Goal: Task Accomplishment & Management: Manage account settings

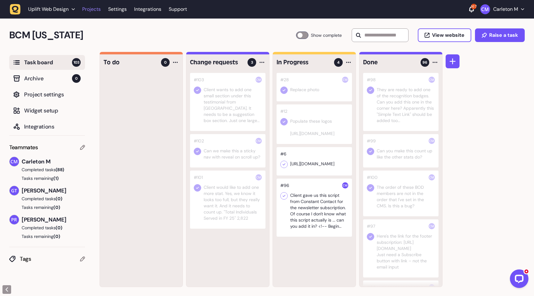
click at [92, 8] on link "Projects" at bounding box center [91, 9] width 19 height 11
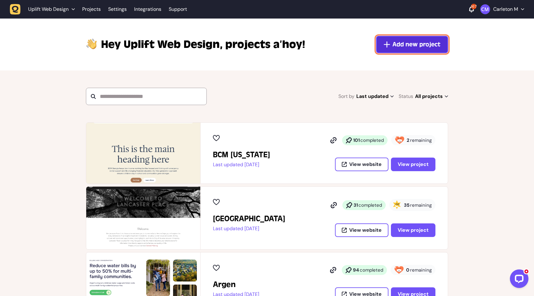
click at [398, 49] on span "Add new project" at bounding box center [417, 44] width 48 height 9
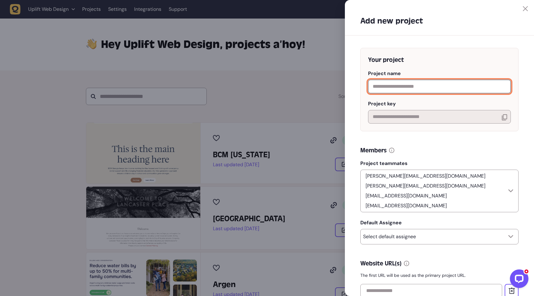
click at [404, 87] on input "text" at bounding box center [439, 87] width 143 height 14
type input "**********"
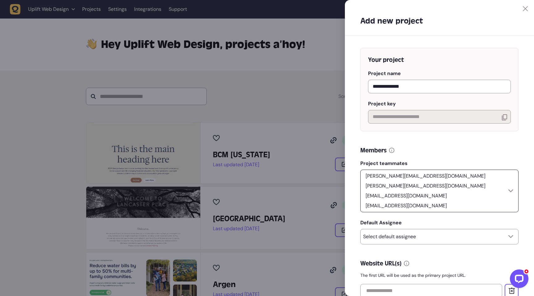
click at [413, 177] on p "[PERSON_NAME][EMAIL_ADDRESS][DOMAIN_NAME]" at bounding box center [425, 176] width 125 height 7
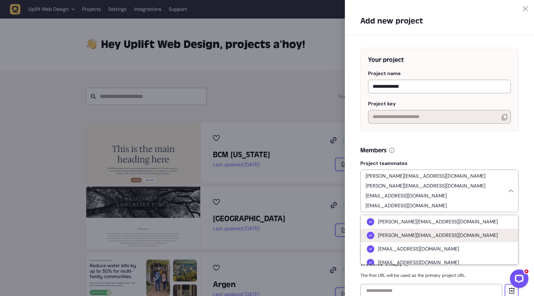
click at [399, 237] on span "[PERSON_NAME][EMAIL_ADDRESS][DOMAIN_NAME]" at bounding box center [438, 235] width 120 height 6
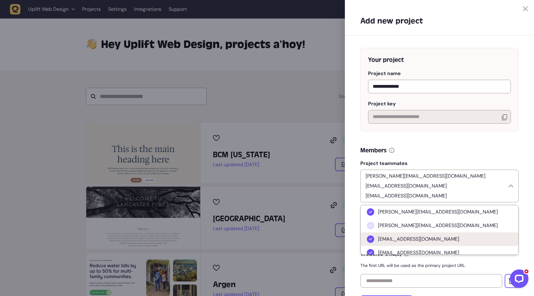
click at [393, 242] on span "[EMAIL_ADDRESS][DOMAIN_NAME]" at bounding box center [418, 239] width 81 height 6
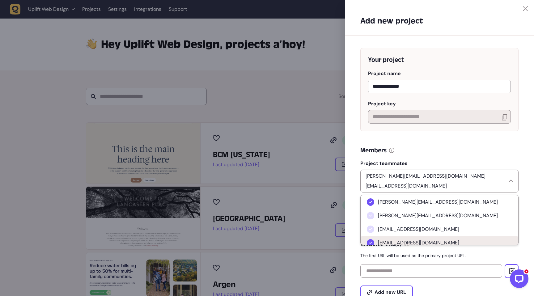
click at [395, 244] on span "[EMAIL_ADDRESS][DOMAIN_NAME]" at bounding box center [418, 243] width 81 height 6
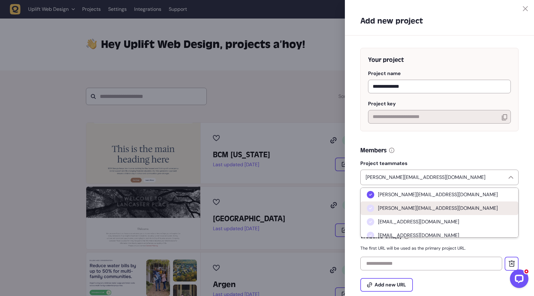
scroll to position [19, 0]
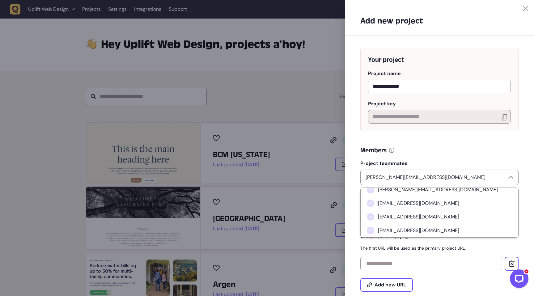
click at [475, 250] on p "The first URL will be used as the primary project URL." at bounding box center [439, 248] width 158 height 6
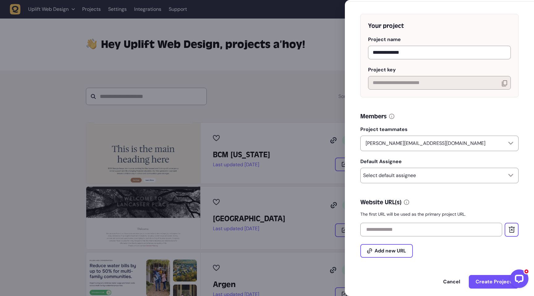
scroll to position [40, 0]
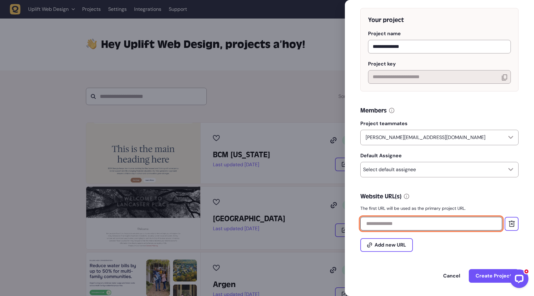
click at [449, 227] on input "text" at bounding box center [431, 224] width 142 height 14
click at [407, 224] on input "text" at bounding box center [431, 224] width 142 height 14
paste input "**********"
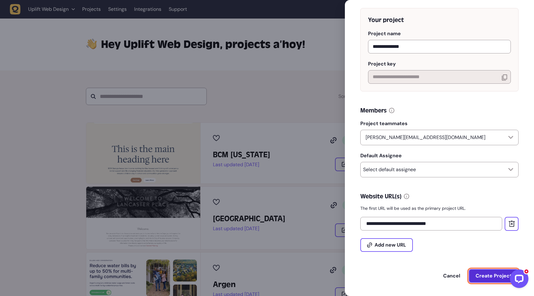
type input "**********"
click at [484, 279] on span "Create Project" at bounding box center [494, 276] width 36 height 6
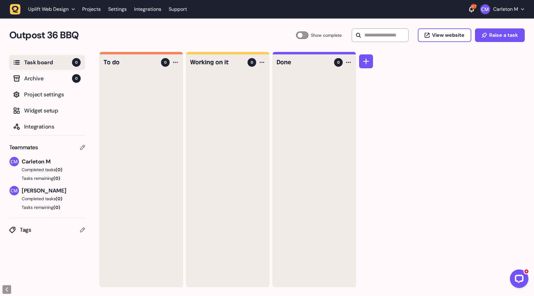
click at [82, 149] on icon at bounding box center [82, 147] width 5 height 5
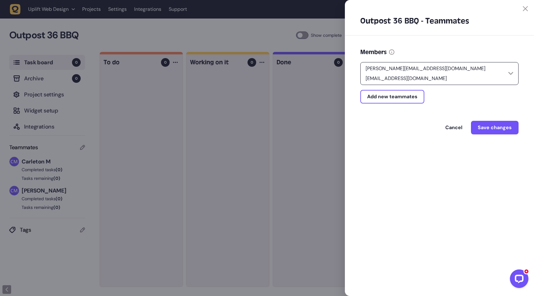
click at [512, 77] on div "[EMAIL_ADDRESS][DOMAIN_NAME] [EMAIL_ADDRESS][DOMAIN_NAME]" at bounding box center [439, 73] width 158 height 23
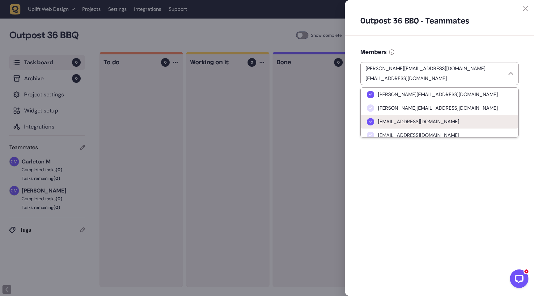
click at [396, 119] on span "[EMAIL_ADDRESS][DOMAIN_NAME]" at bounding box center [418, 122] width 81 height 6
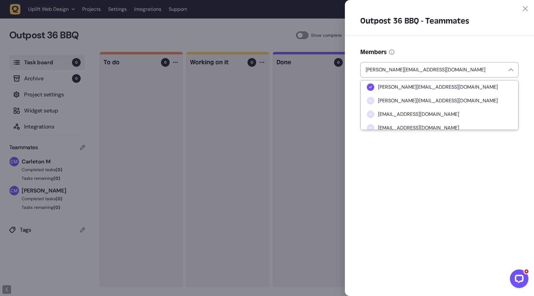
click at [388, 166] on div "Outpost 36 BBQ - Teammates Members [PERSON_NAME][EMAIL_ADDRESS][DOMAIN_NAME] [P…" at bounding box center [439, 148] width 189 height 296
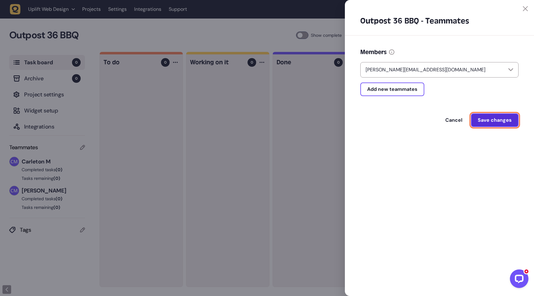
click at [497, 117] on span "Save changes" at bounding box center [495, 120] width 34 height 6
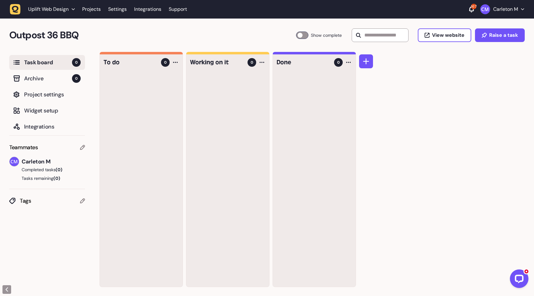
click at [514, 10] on p "Carleton M" at bounding box center [505, 9] width 25 height 6
click at [445, 90] on div "To do 0 Working on it 0 Done 0" at bounding box center [317, 174] width 435 height 245
click at [70, 114] on span "Widget setup" at bounding box center [52, 110] width 57 height 9
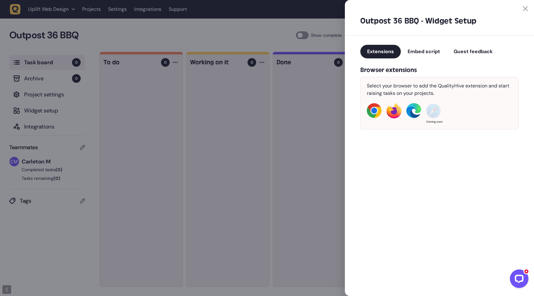
click at [471, 49] on span "Guest feedback" at bounding box center [473, 51] width 39 height 6
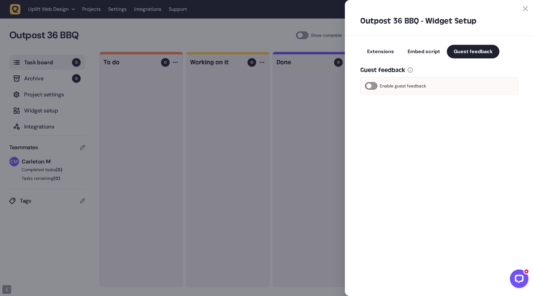
click at [372, 87] on div at bounding box center [371, 85] width 12 height 7
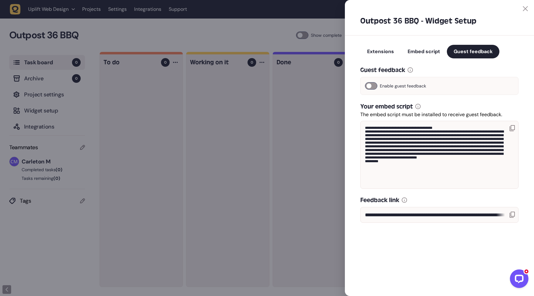
click at [513, 215] on icon at bounding box center [512, 215] width 5 height 6
click at [420, 50] on span "Embed script" at bounding box center [424, 51] width 32 height 6
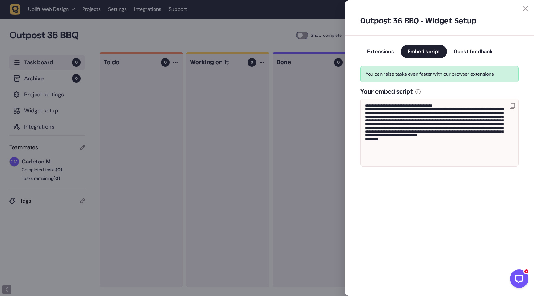
click at [379, 51] on span "Extensions" at bounding box center [380, 51] width 27 height 6
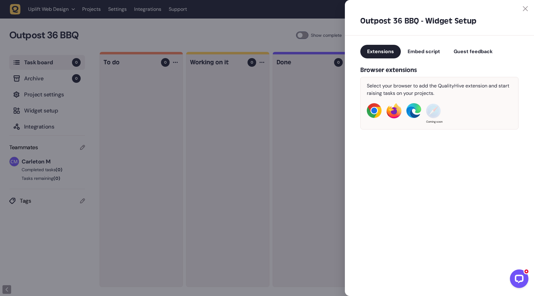
click at [524, 11] on div "Outpost 36 BBQ - Widget Setup" at bounding box center [439, 23] width 189 height 24
click at [526, 10] on icon at bounding box center [525, 8] width 5 height 5
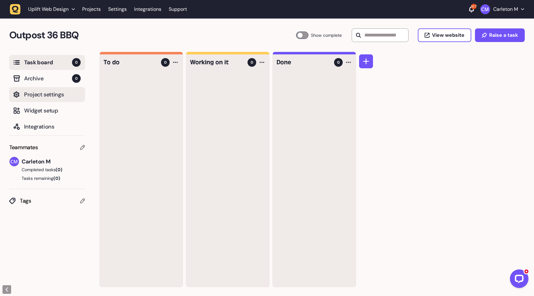
click at [25, 96] on span "Project settings" at bounding box center [52, 94] width 57 height 9
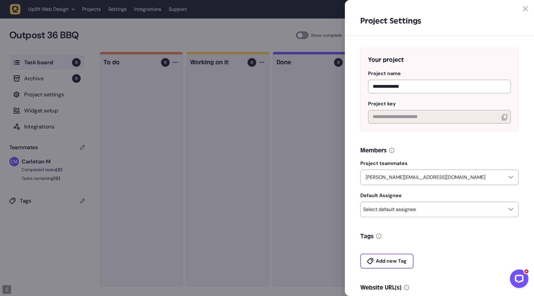
click at [294, 101] on div at bounding box center [267, 148] width 534 height 296
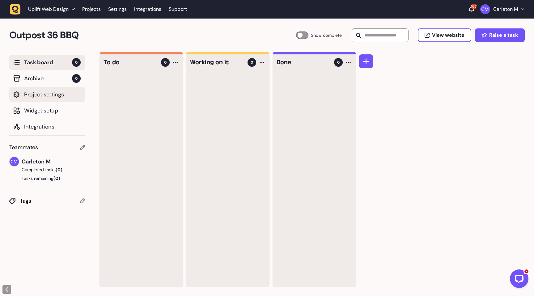
click at [26, 98] on span "Project settings" at bounding box center [52, 94] width 57 height 9
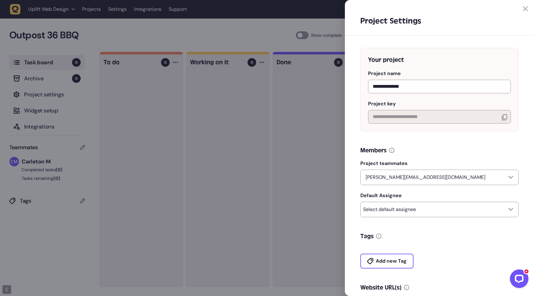
click at [523, 9] on icon at bounding box center [525, 8] width 5 height 5
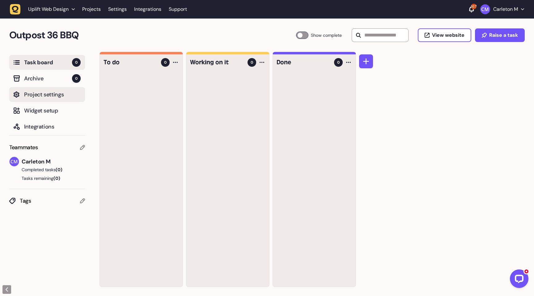
click at [45, 94] on span "Project settings" at bounding box center [52, 94] width 57 height 9
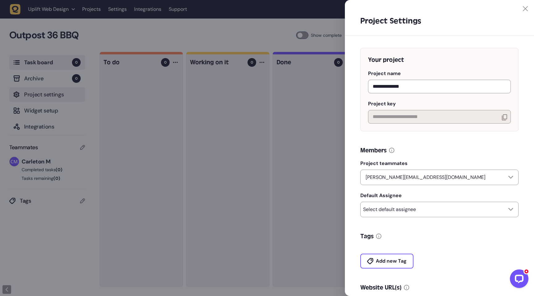
click at [45, 94] on div at bounding box center [267, 148] width 534 height 296
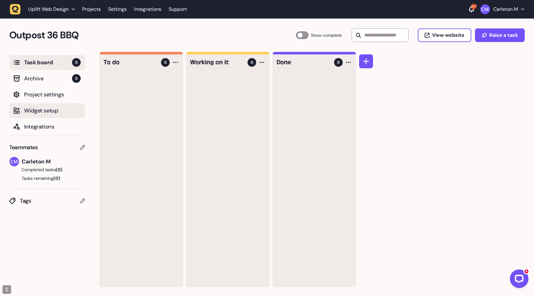
click at [41, 109] on span "Widget setup" at bounding box center [52, 110] width 57 height 9
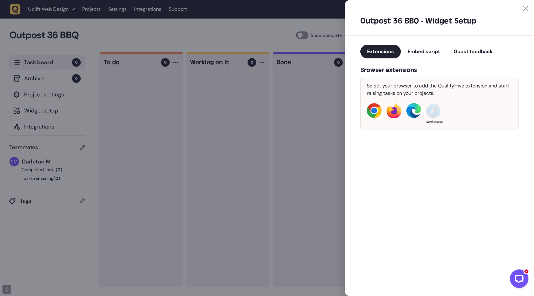
click at [475, 50] on span "Guest feedback" at bounding box center [473, 51] width 39 height 6
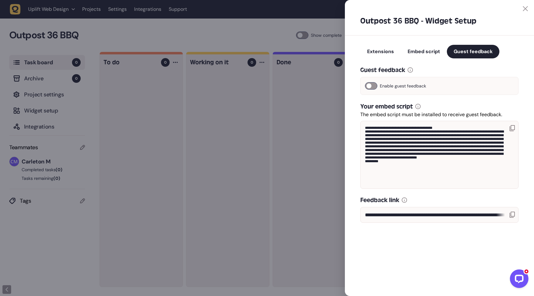
click at [510, 127] on icon at bounding box center [512, 128] width 5 height 6
click at [514, 218] on icon at bounding box center [512, 215] width 5 height 6
click at [340, 160] on div at bounding box center [267, 148] width 534 height 296
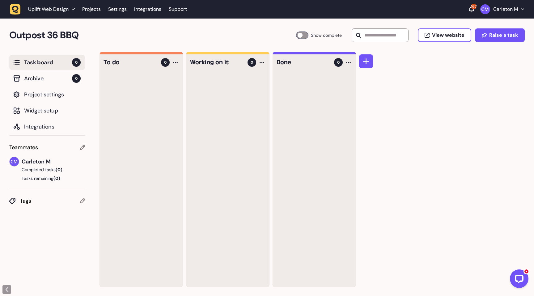
click at [130, 91] on div at bounding box center [141, 180] width 83 height 214
click at [498, 39] on button "Raise a task" at bounding box center [500, 35] width 50 height 14
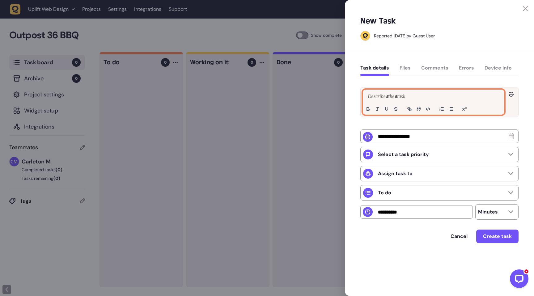
click at [376, 95] on p at bounding box center [433, 96] width 135 height 7
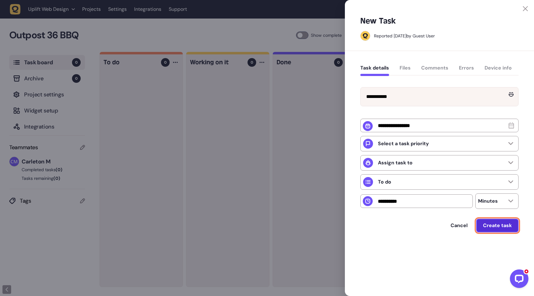
click at [495, 229] on span "Create task" at bounding box center [497, 225] width 29 height 6
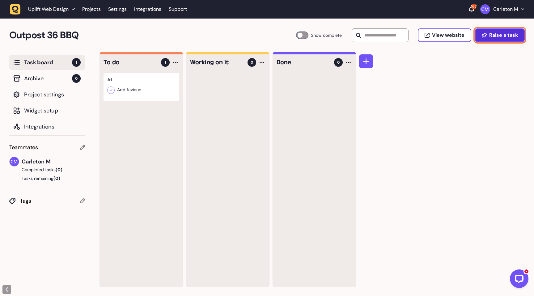
click at [500, 38] on span "Raise a task" at bounding box center [503, 35] width 29 height 5
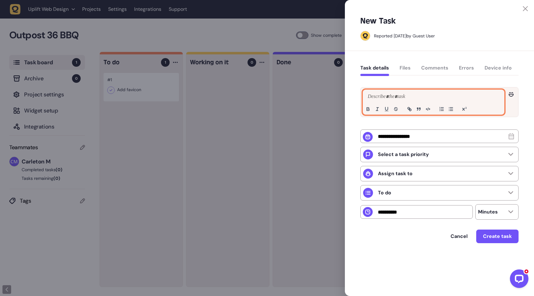
click at [409, 100] on p at bounding box center [433, 96] width 135 height 7
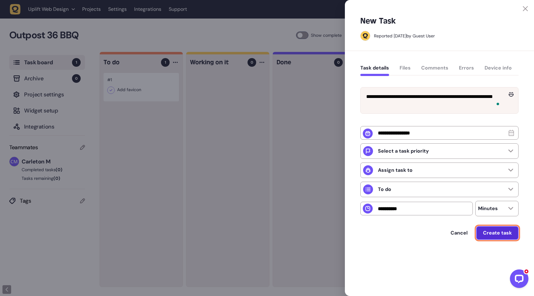
click at [489, 236] on span "Create task" at bounding box center [497, 233] width 29 height 6
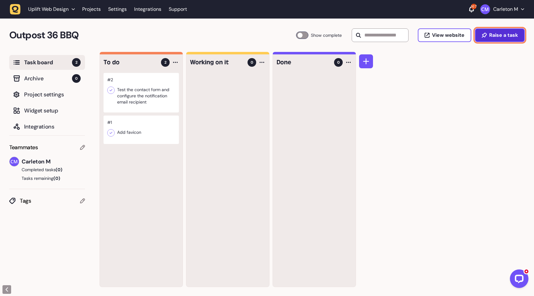
click at [497, 34] on span "Raise a task" at bounding box center [503, 35] width 29 height 5
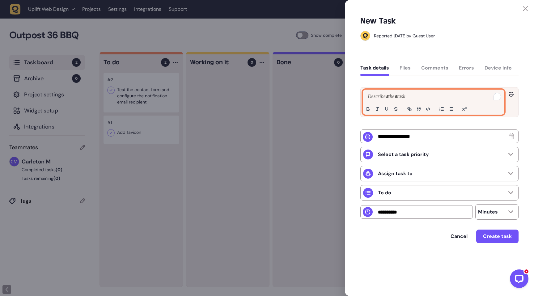
click at [386, 94] on p "To enrich screen reader interactions, please activate Accessibility in Grammarl…" at bounding box center [433, 96] width 135 height 7
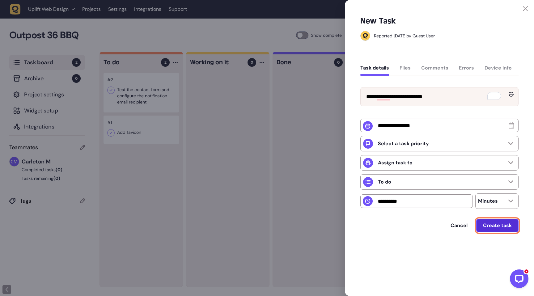
click at [511, 229] on span "Create task" at bounding box center [497, 225] width 29 height 6
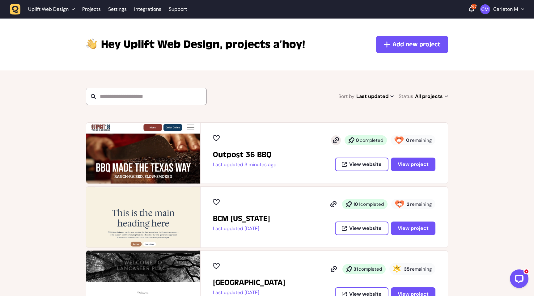
click at [336, 140] on icon at bounding box center [336, 140] width 6 height 6
